Goal: Find specific page/section: Find specific page/section

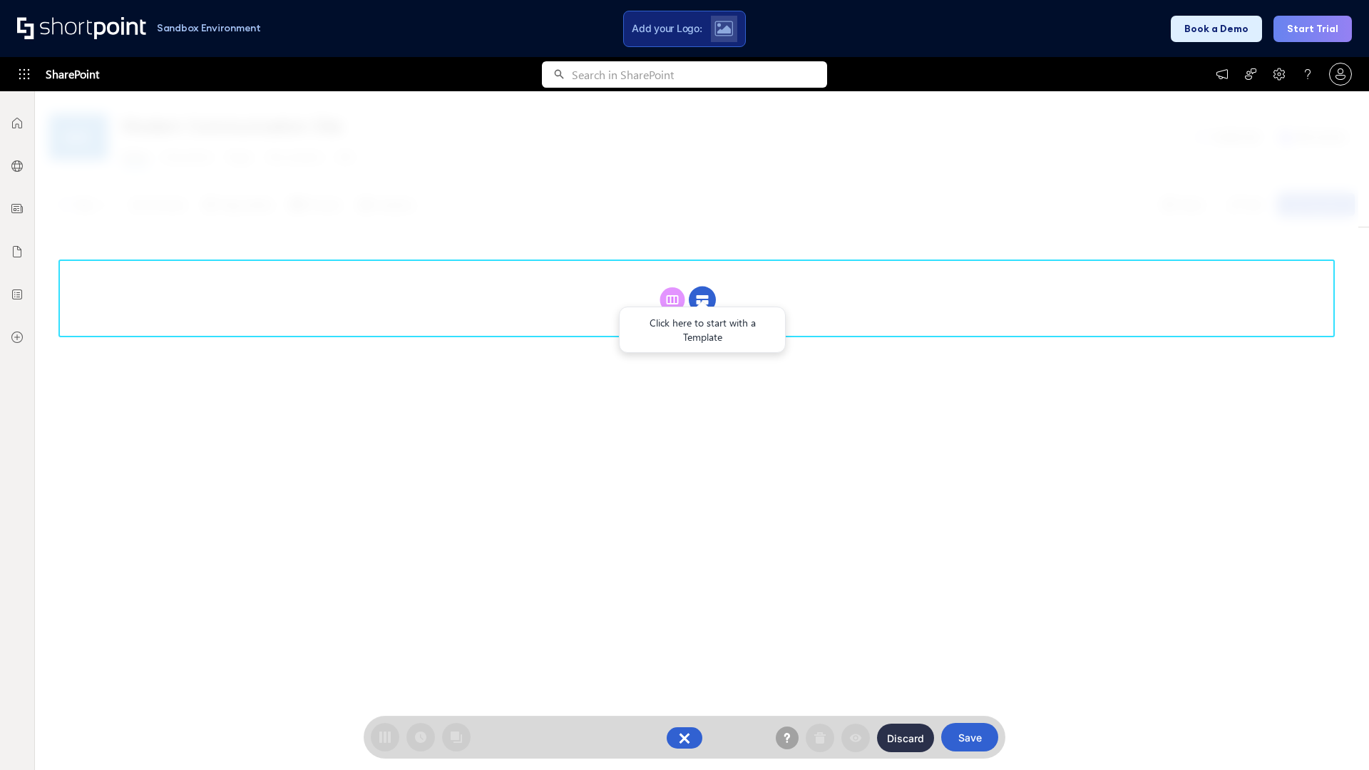
click at [702, 299] on circle at bounding box center [702, 300] width 27 height 27
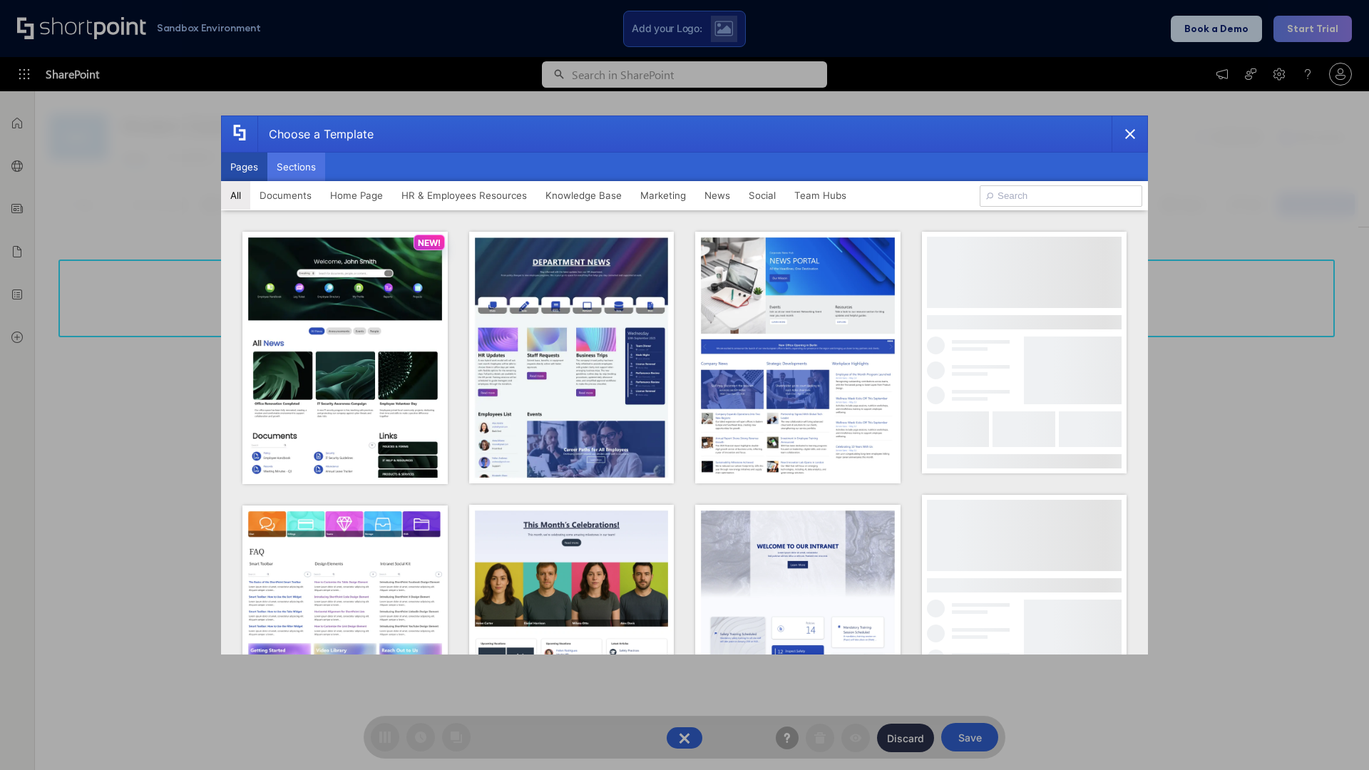
click at [296, 167] on button "Sections" at bounding box center [296, 167] width 58 height 29
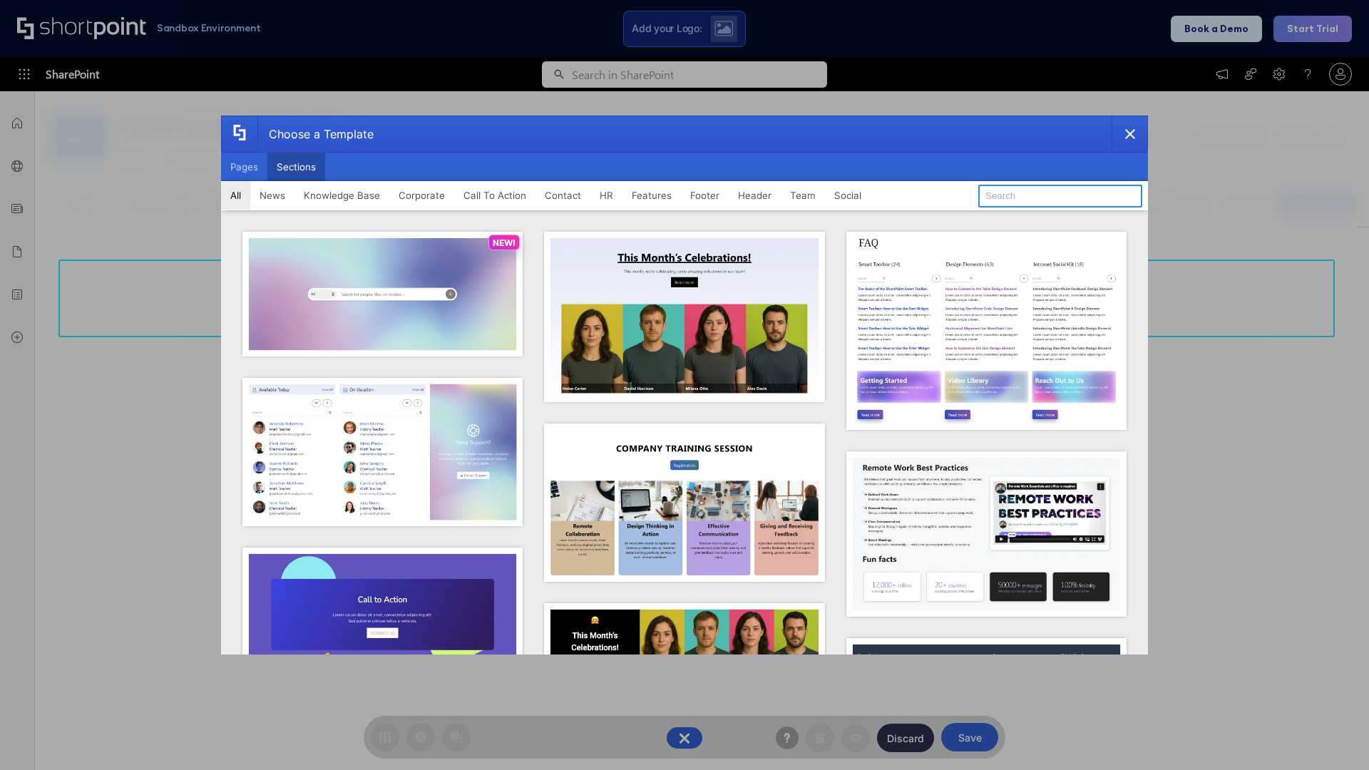
type input "Teams Kit 1"
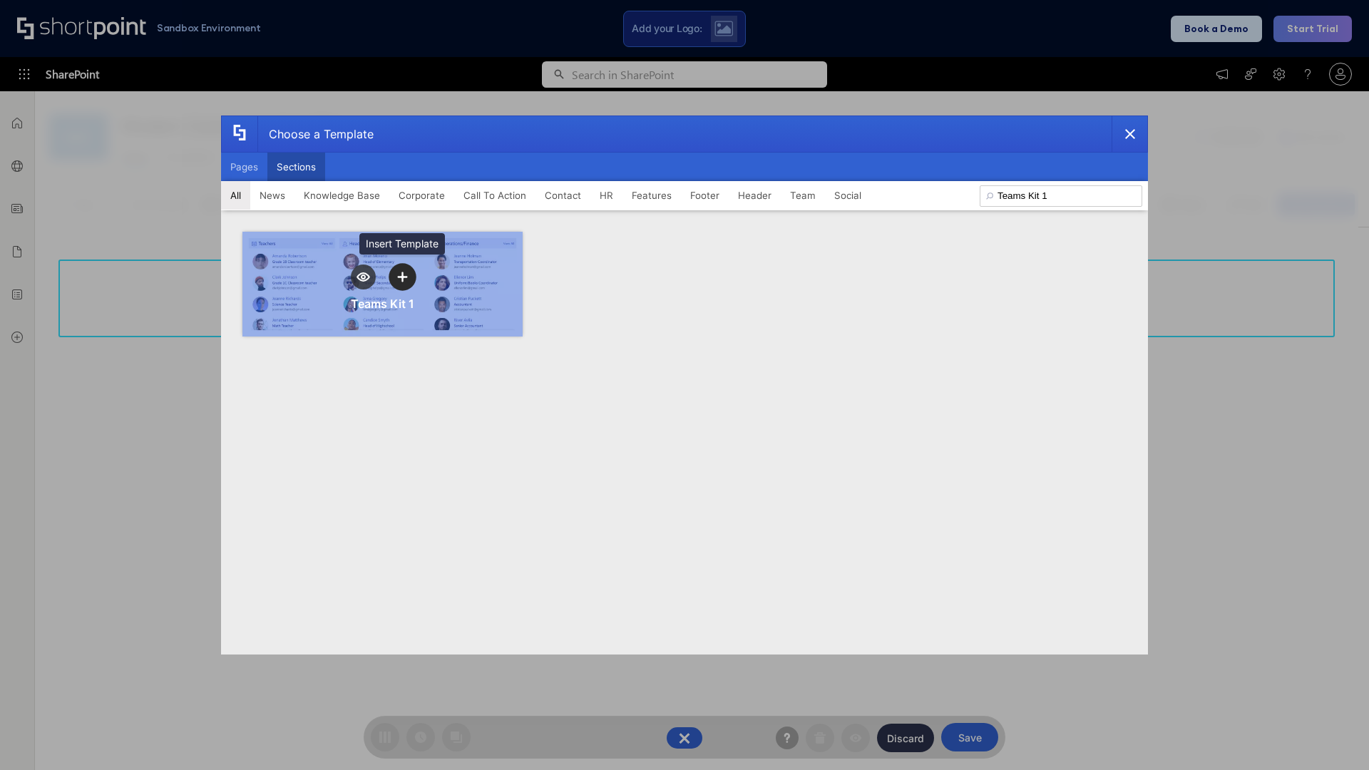
click at [402, 277] on icon "template selector" at bounding box center [402, 277] width 10 height 10
